Goal: Transaction & Acquisition: Purchase product/service

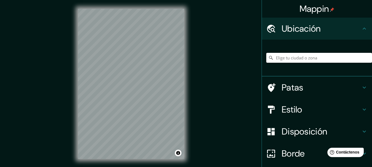
click at [312, 56] on input "Elige tu ciudad o zona" at bounding box center [319, 58] width 106 height 10
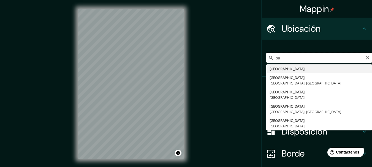
type input "s"
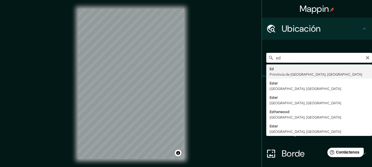
type input "e"
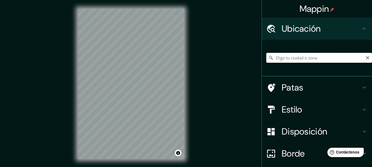
type input "a"
click at [361, 108] on icon at bounding box center [364, 109] width 7 height 7
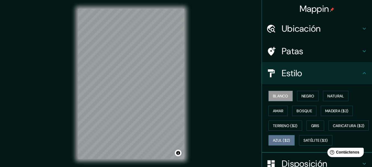
click at [290, 141] on font "Azul ($2)" at bounding box center [281, 140] width 17 height 5
click at [187, 133] on div "© Mapbox © OpenStreetMap Improve this map" at bounding box center [131, 84] width 124 height 168
click at [298, 71] on font "Estilo" at bounding box center [291, 73] width 21 height 12
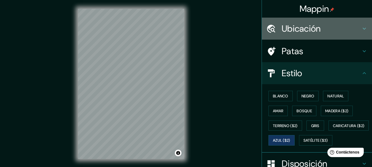
click at [317, 26] on font "Ubicación" at bounding box center [300, 29] width 39 height 12
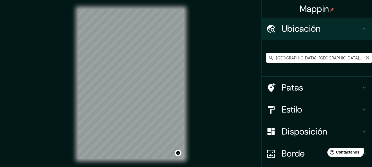
click at [280, 58] on input "[GEOGRAPHIC_DATA], [GEOGRAPHIC_DATA], [GEOGRAPHIC_DATA]" at bounding box center [319, 58] width 106 height 10
click at [327, 59] on input "[GEOGRAPHIC_DATA], [GEOGRAPHIC_DATA], [GEOGRAPHIC_DATA]" at bounding box center [319, 58] width 106 height 10
click at [341, 61] on input "[GEOGRAPHIC_DATA], [GEOGRAPHIC_DATA], [GEOGRAPHIC_DATA]" at bounding box center [319, 58] width 106 height 10
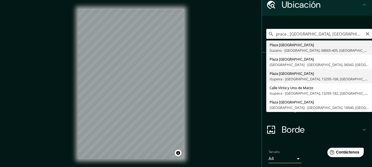
scroll to position [44, 0]
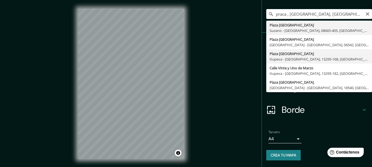
click at [305, 107] on ul "Ubicación praca , [GEOGRAPHIC_DATA], [GEOGRAPHIC_DATA] Plaza [GEOGRAPHIC_DATA] …" at bounding box center [317, 70] width 110 height 193
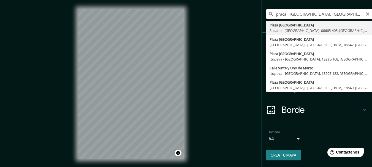
click at [281, 15] on input "praca , [GEOGRAPHIC_DATA], [GEOGRAPHIC_DATA]" at bounding box center [319, 14] width 106 height 10
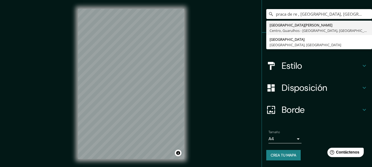
drag, startPoint x: 342, startPoint y: 17, endPoint x: 231, endPoint y: 50, distance: 115.9
click at [231, 50] on div "Mappin Ubicación praca de re , [GEOGRAPHIC_DATA], [GEOGRAPHIC_DATA] [GEOGRAPHIC…" at bounding box center [186, 88] width 372 height 177
paste input "01045, [GEOGRAPHIC_DATA], 76 - 000 - [GEOGRAPHIC_DATA], [GEOGRAPHIC_DATA] - [GE…"
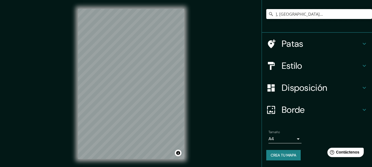
scroll to position [0, 0]
type input "[GEOGRAPHIC_DATA], [GEOGRAPHIC_DATA], [GEOGRAPHIC_DATA]"
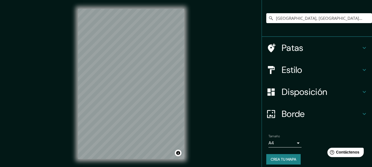
scroll to position [44, 0]
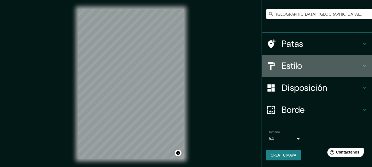
click at [285, 63] on font "Estilo" at bounding box center [291, 66] width 21 height 12
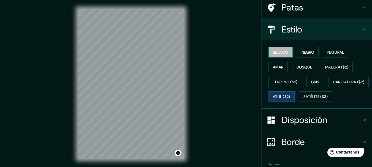
click at [280, 55] on font "Blanco" at bounding box center [280, 52] width 15 height 5
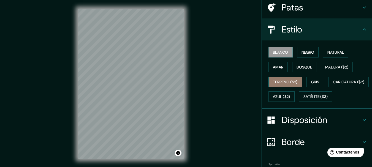
click at [293, 80] on font "Terreno ($2)" at bounding box center [285, 81] width 25 height 5
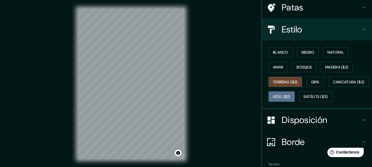
click at [294, 95] on button "Azul ($2)" at bounding box center [281, 96] width 26 height 10
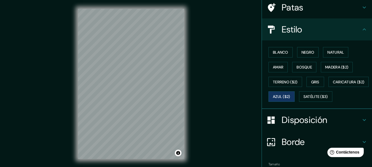
click at [186, 115] on div "© Mapbox © OpenStreetMap Improve this map" at bounding box center [131, 84] width 124 height 168
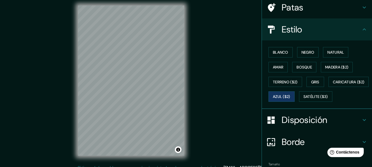
scroll to position [0, 0]
